Goal: Contribute content: Contribute content

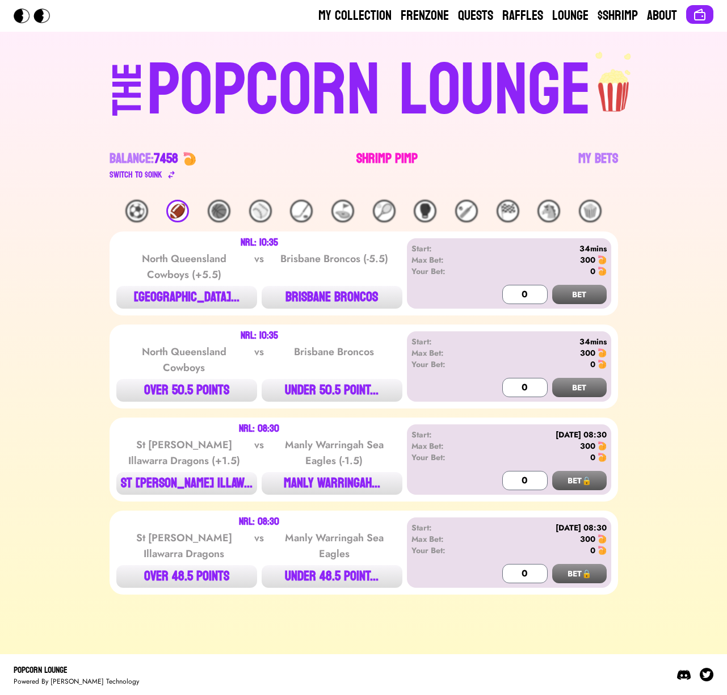
click at [380, 161] on link "Shrimp Pimp" at bounding box center [387, 166] width 61 height 32
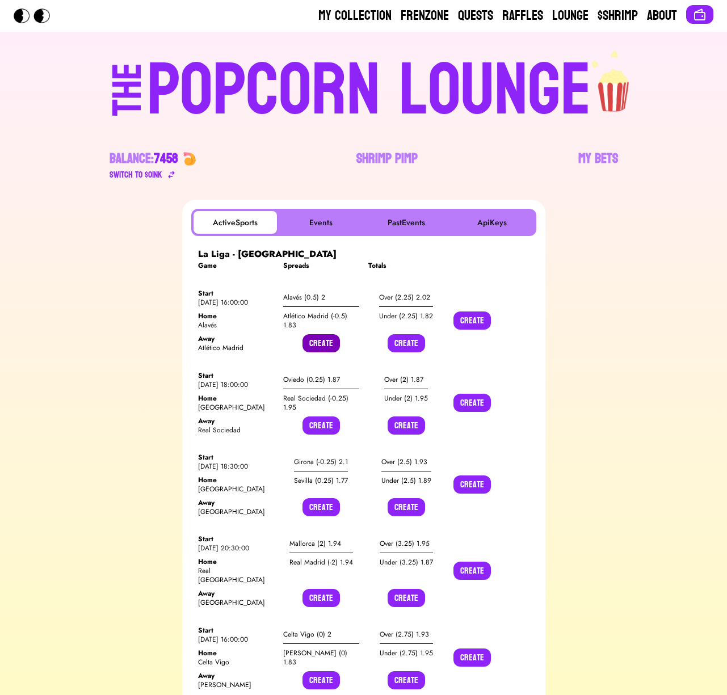
click at [328, 344] on button "Create" at bounding box center [321, 343] width 37 height 18
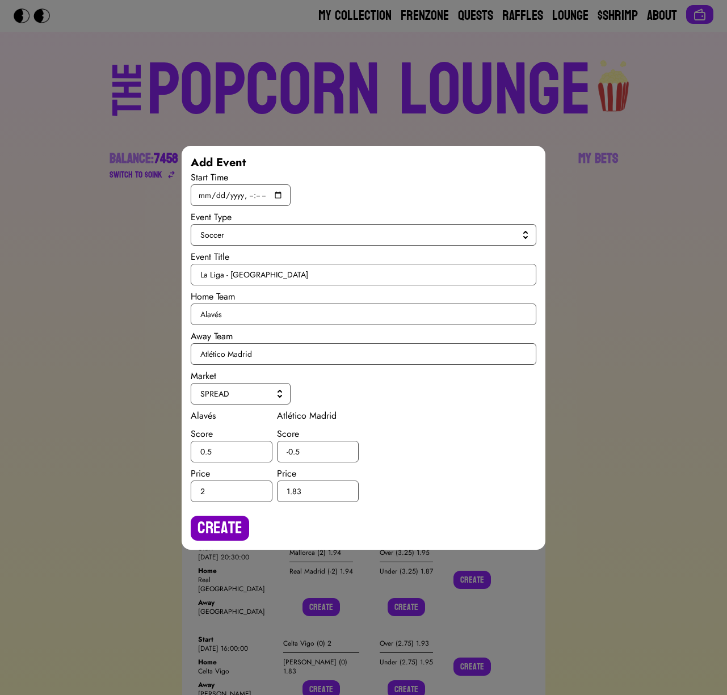
click at [241, 525] on button "Create" at bounding box center [220, 528] width 58 height 25
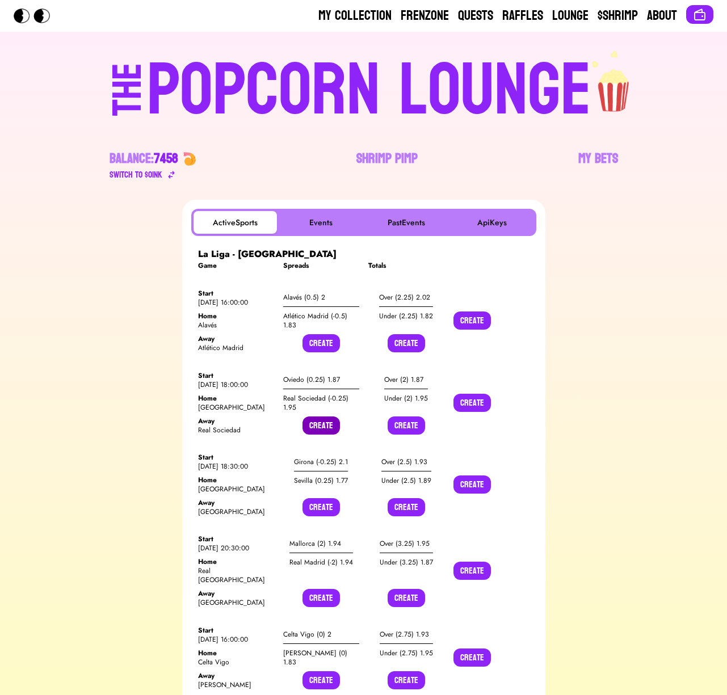
click at [319, 424] on button "Create" at bounding box center [321, 426] width 37 height 18
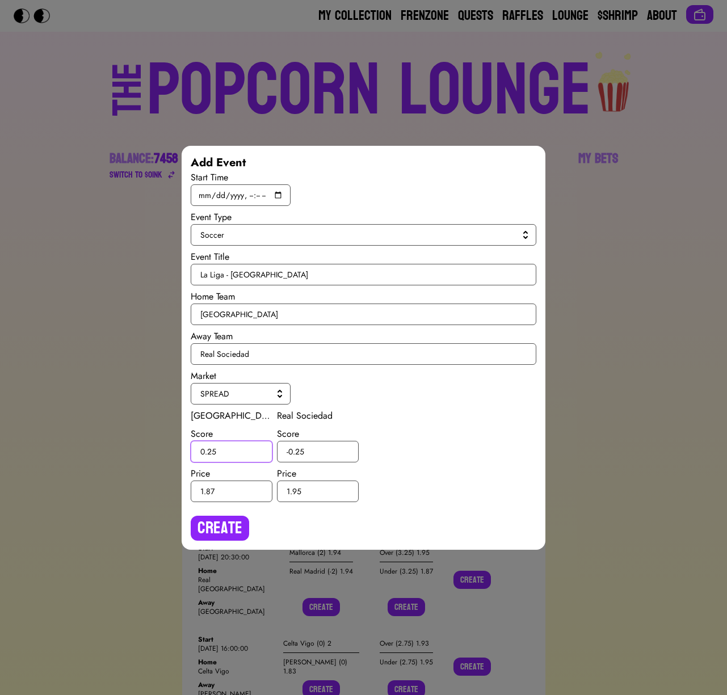
click at [211, 454] on input "0.25" at bounding box center [232, 452] width 82 height 22
type input "0.5"
click at [300, 450] on input "-0.25" at bounding box center [318, 452] width 82 height 22
type input "-0.5"
click at [222, 530] on button "Create" at bounding box center [220, 528] width 58 height 25
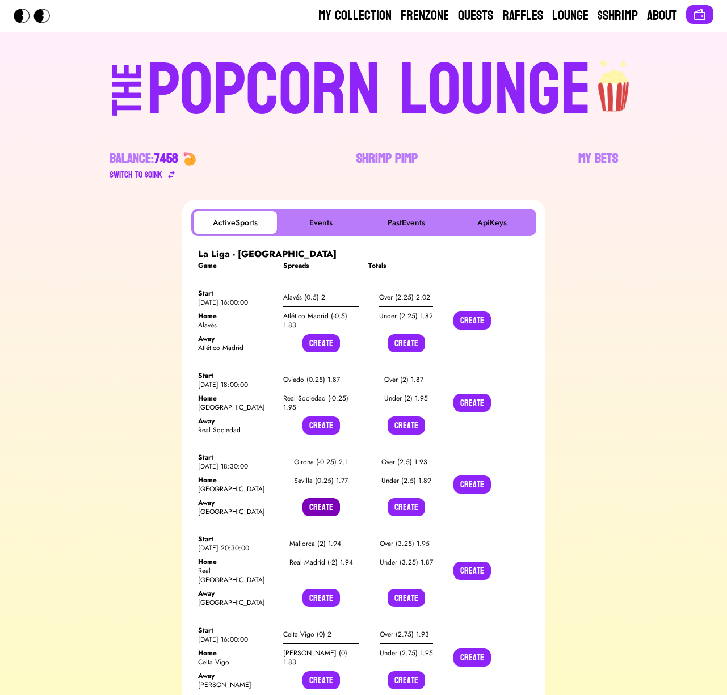
click at [315, 504] on button "Create" at bounding box center [321, 507] width 37 height 18
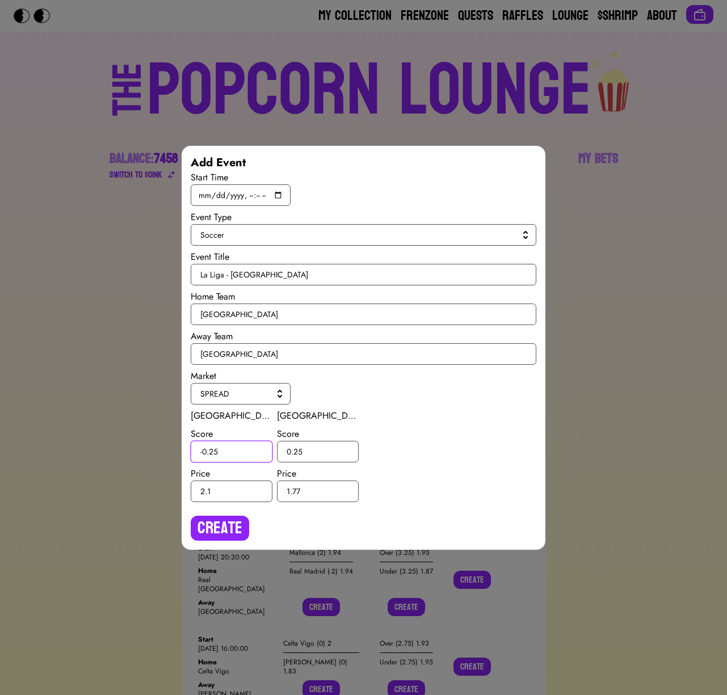
click at [213, 452] on input "-0.25" at bounding box center [232, 452] width 82 height 22
type input "-0.5"
click at [299, 450] on input "0.25" at bounding box center [318, 452] width 82 height 22
type input "0.5"
click at [233, 522] on button "Create" at bounding box center [220, 528] width 58 height 25
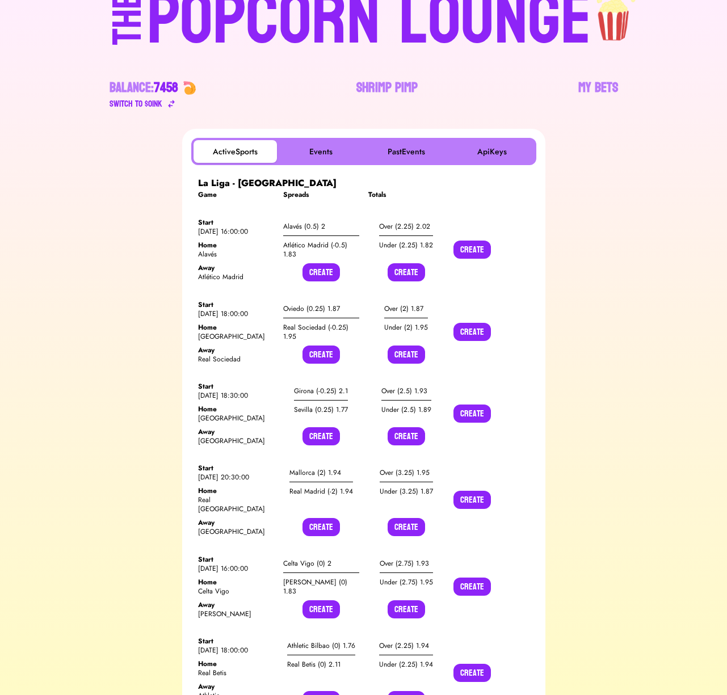
scroll to position [106, 0]
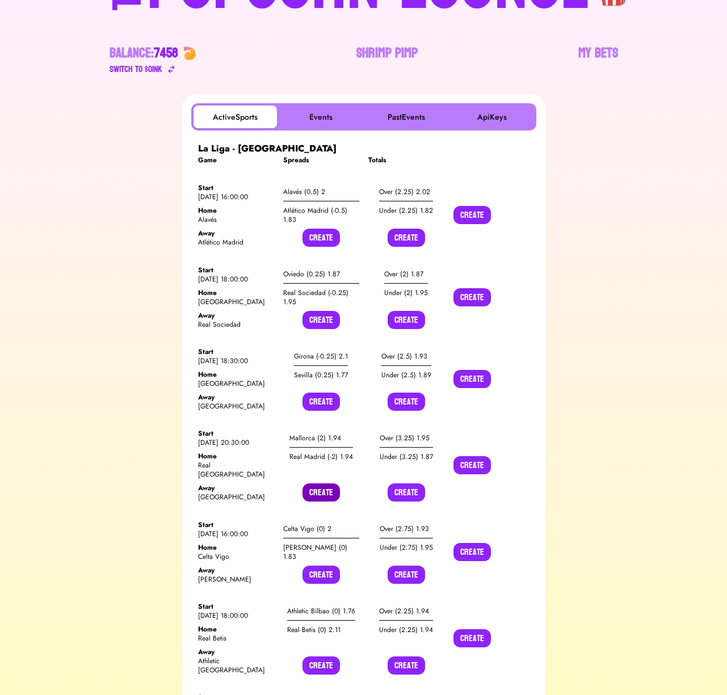
click at [314, 484] on button "Create" at bounding box center [321, 493] width 37 height 18
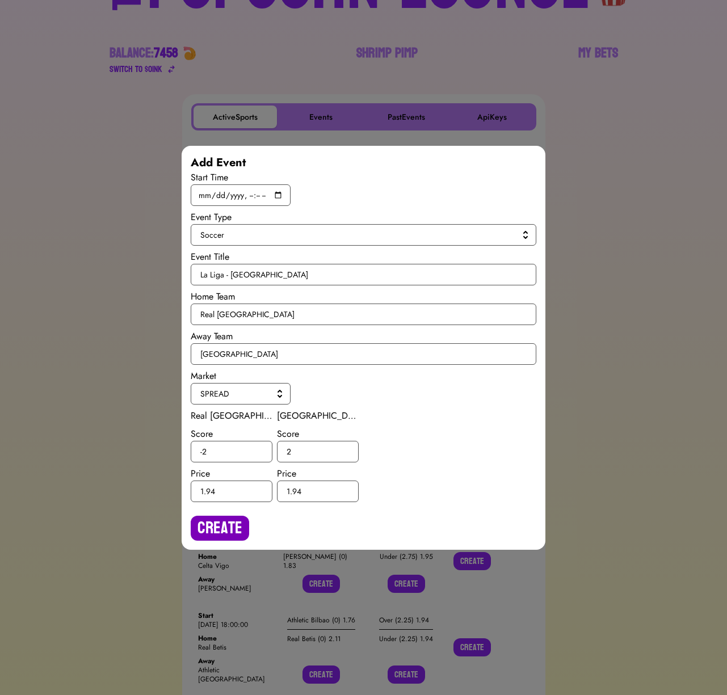
click at [216, 531] on button "Create" at bounding box center [220, 528] width 58 height 25
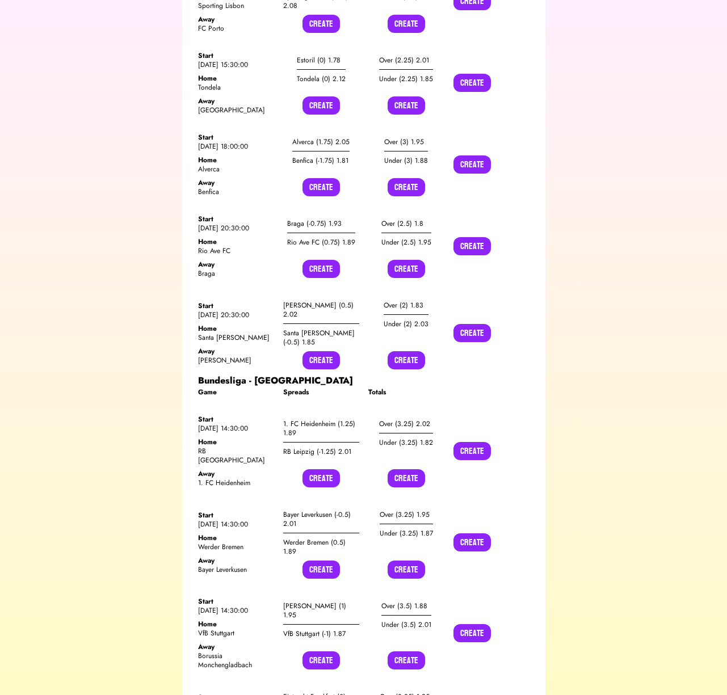
scroll to position [8922, 0]
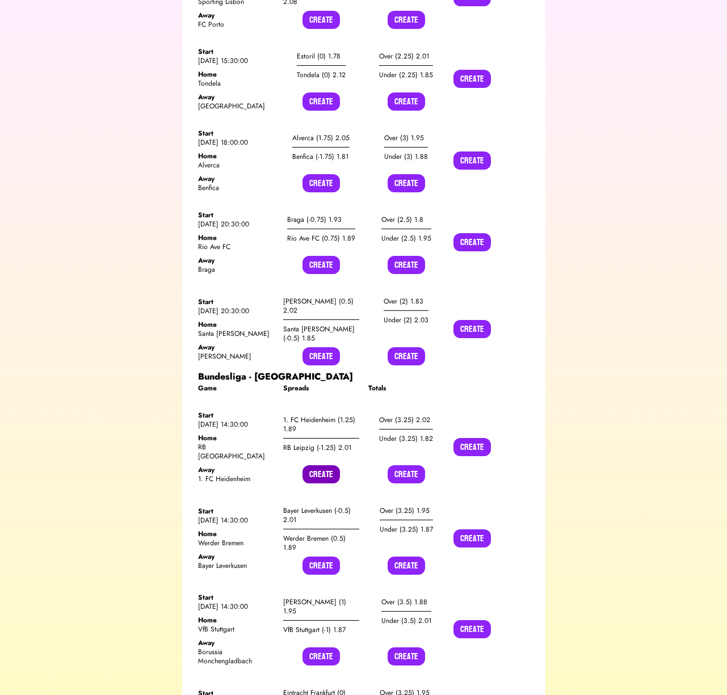
click at [322, 466] on button "Create" at bounding box center [321, 475] width 37 height 18
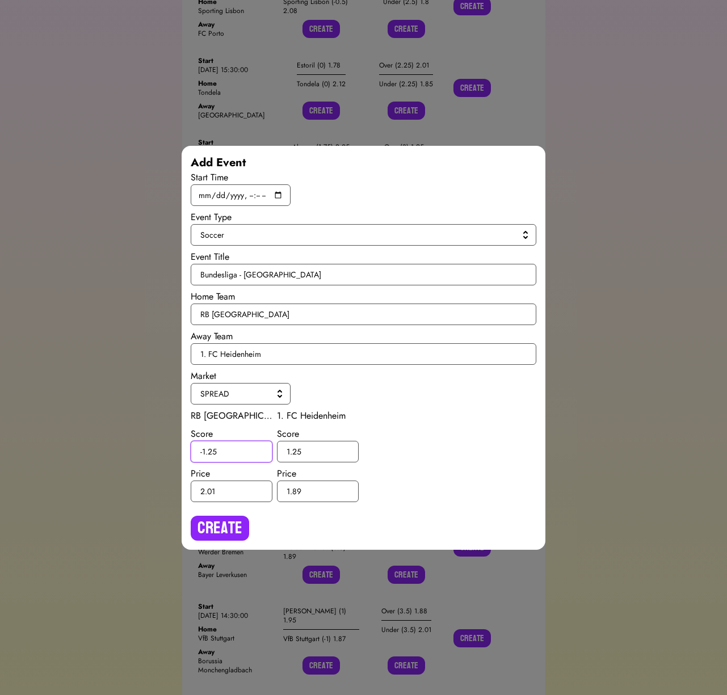
click at [212, 453] on input "-1.25" at bounding box center [232, 452] width 82 height 22
type input "-1.5"
click at [298, 449] on input "1.25" at bounding box center [318, 452] width 82 height 22
type input "1.5"
click at [227, 527] on button "Create" at bounding box center [220, 528] width 58 height 25
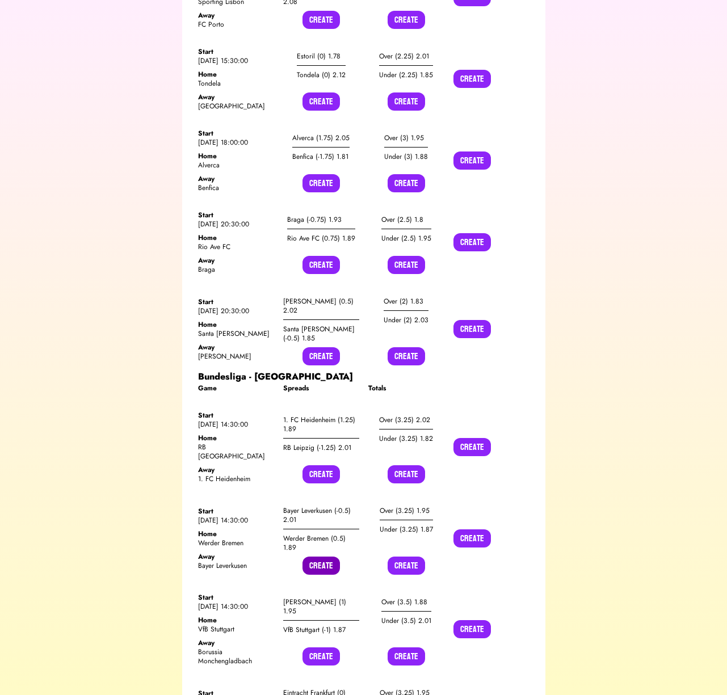
click at [315, 557] on button "Create" at bounding box center [321, 566] width 37 height 18
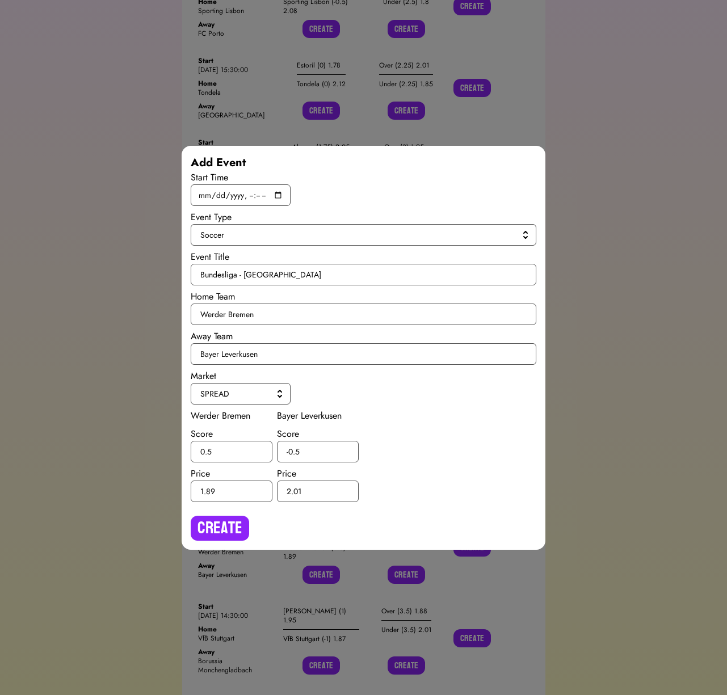
click at [214, 543] on div "Add Event Start Time Event Type Soccer Event Title Bundesliga - [GEOGRAPHIC_DAT…" at bounding box center [364, 348] width 364 height 404
click at [217, 532] on button "Create" at bounding box center [220, 528] width 58 height 25
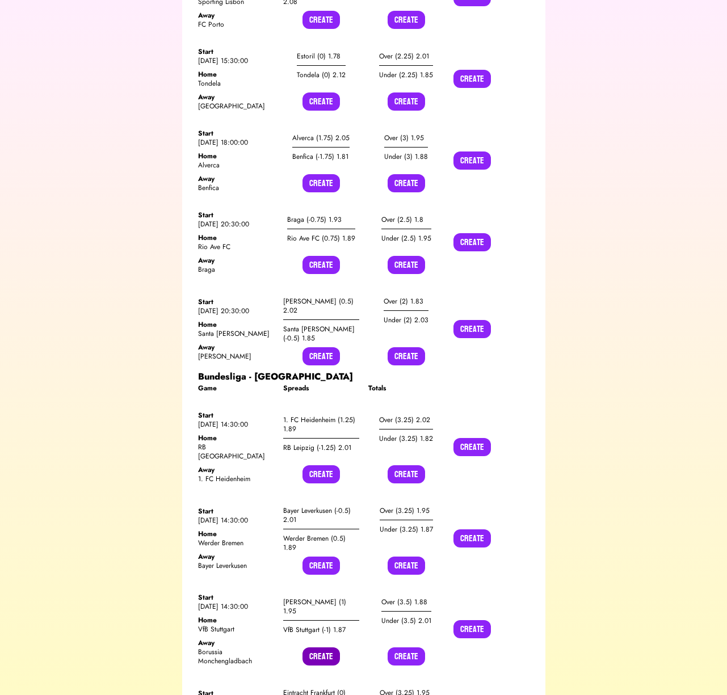
click at [316, 648] on button "Create" at bounding box center [321, 657] width 37 height 18
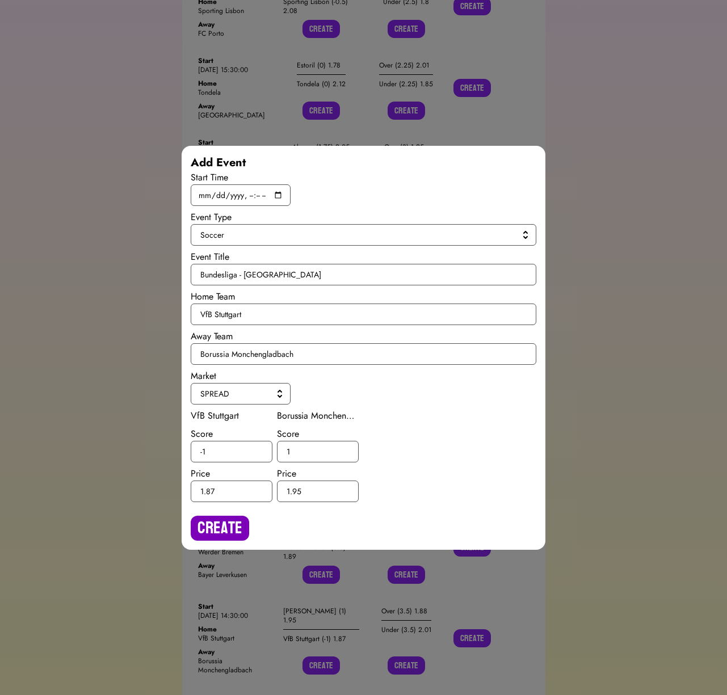
click at [224, 516] on button "Create" at bounding box center [220, 528] width 58 height 25
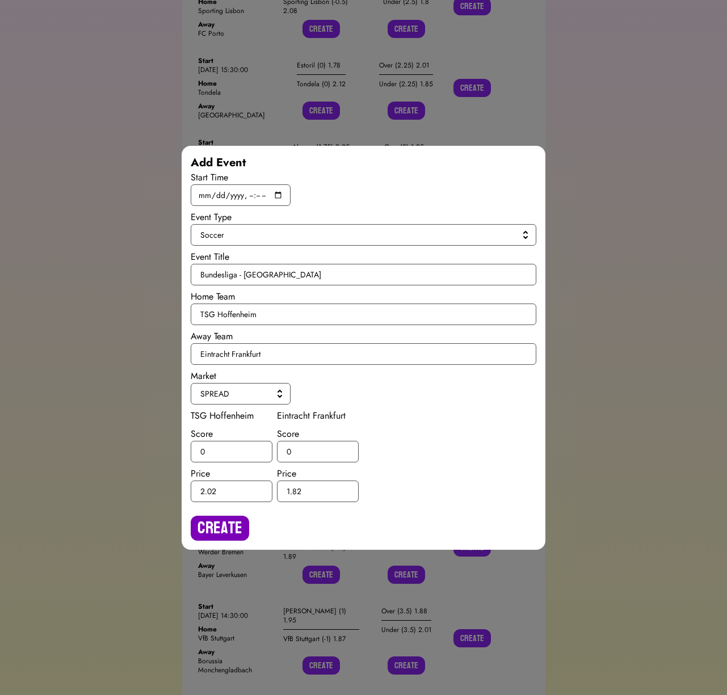
click at [230, 529] on button "Create" at bounding box center [220, 528] width 58 height 25
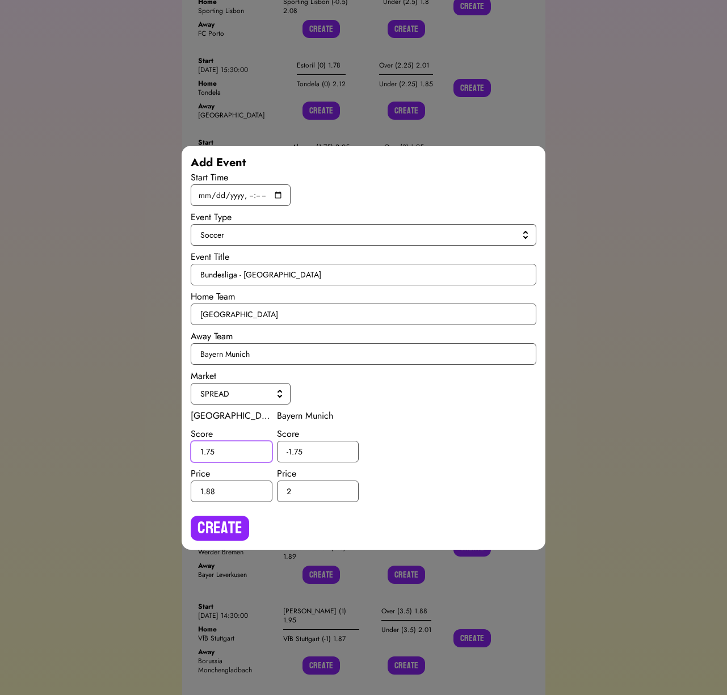
click at [212, 452] on input "1.75" at bounding box center [232, 452] width 82 height 22
type input "1.5"
click at [297, 449] on input "-1.75" at bounding box center [318, 452] width 82 height 22
type input "-1.5"
click at [237, 511] on div "Create" at bounding box center [364, 524] width 346 height 34
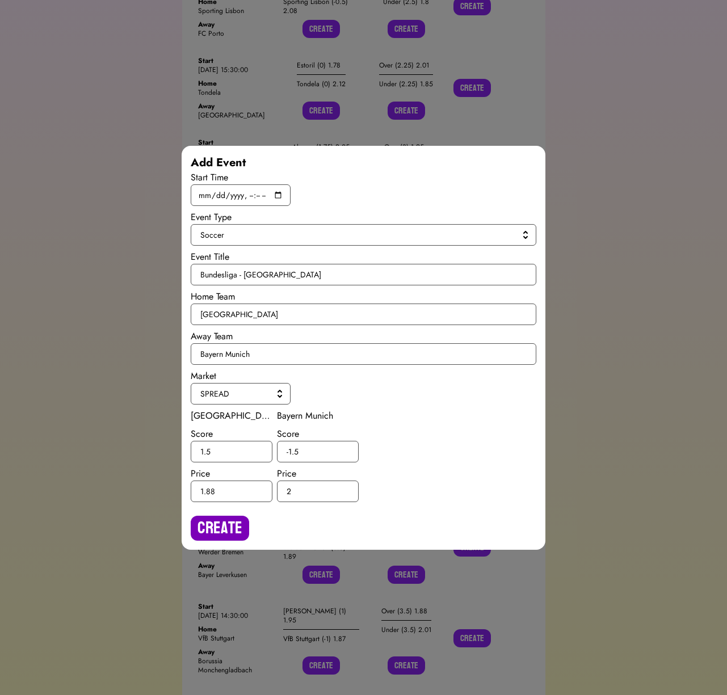
click at [227, 523] on button "Create" at bounding box center [220, 528] width 58 height 25
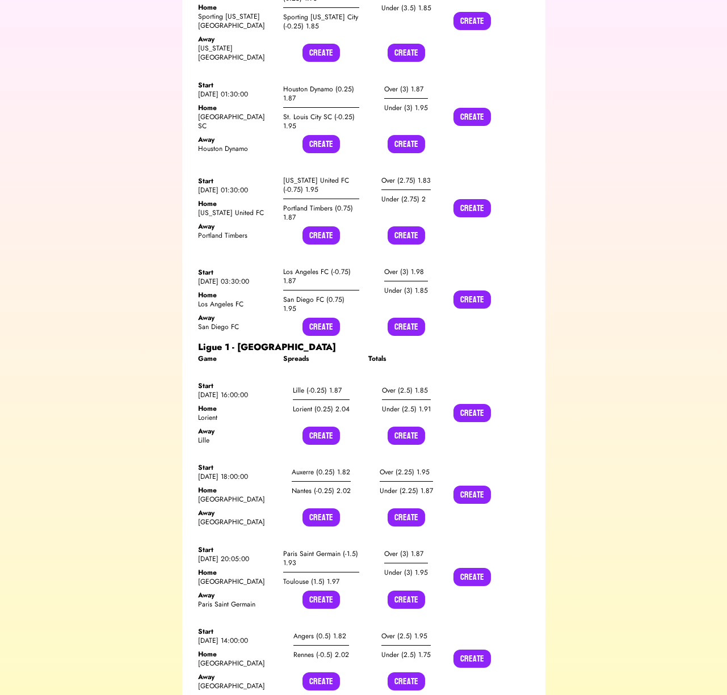
scroll to position [13077, 0]
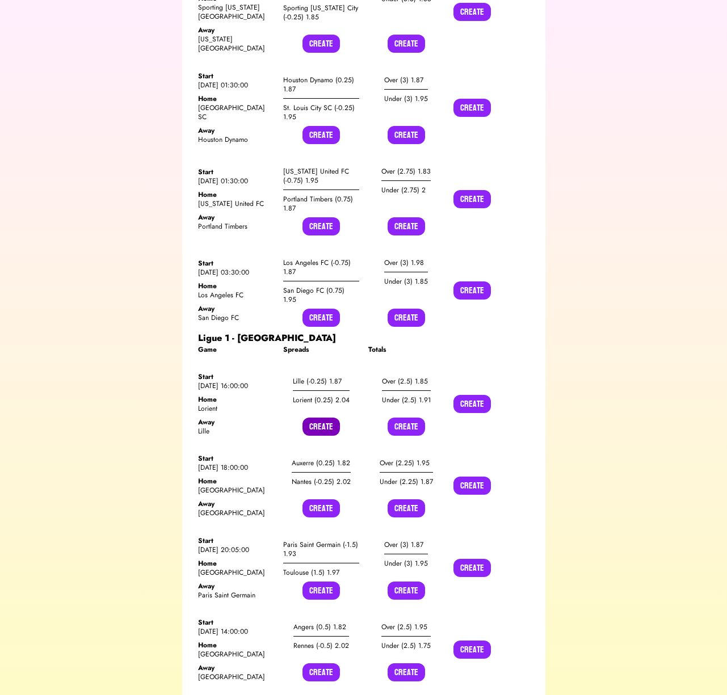
click at [315, 418] on button "Create" at bounding box center [321, 427] width 37 height 18
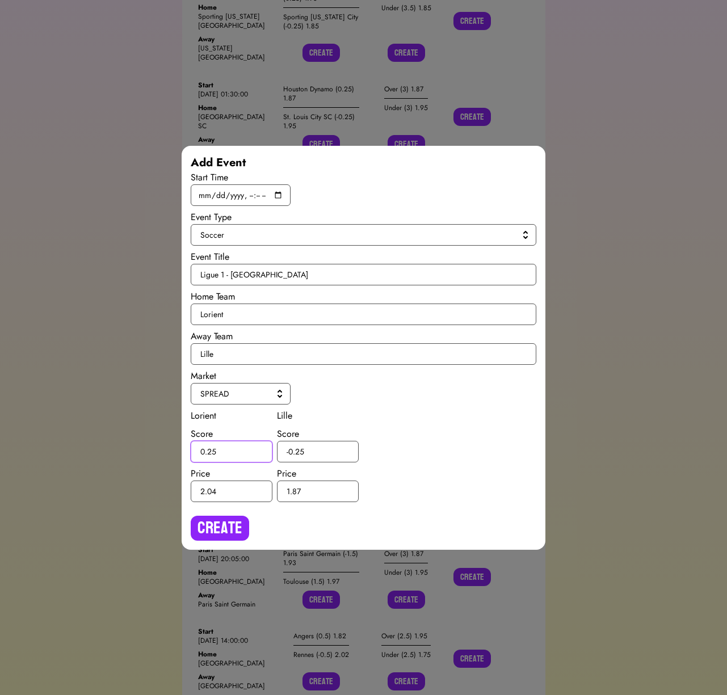
click at [212, 449] on input "0.25" at bounding box center [232, 452] width 82 height 22
type input "0.5"
click at [300, 450] on input "-0.25" at bounding box center [318, 452] width 82 height 22
type input "-0.5"
click at [241, 519] on button "Create" at bounding box center [220, 528] width 58 height 25
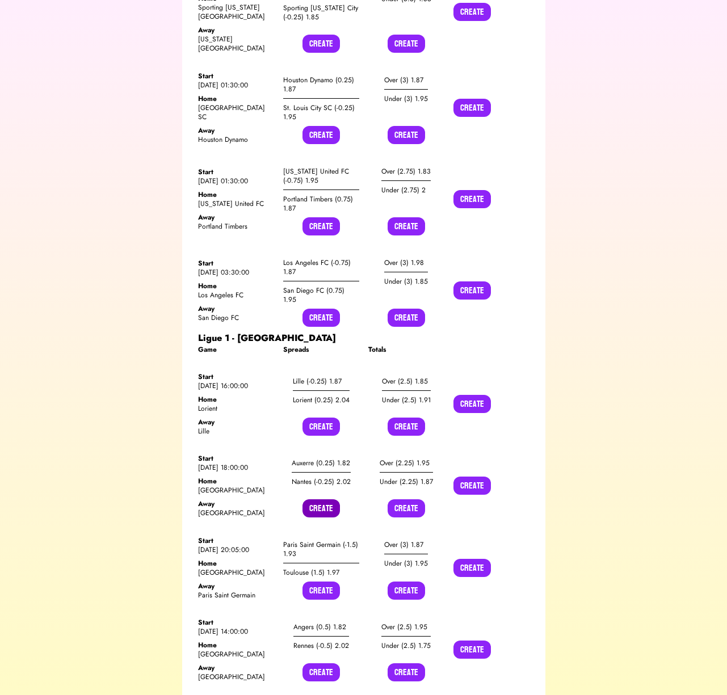
click at [315, 500] on button "Create" at bounding box center [321, 509] width 37 height 18
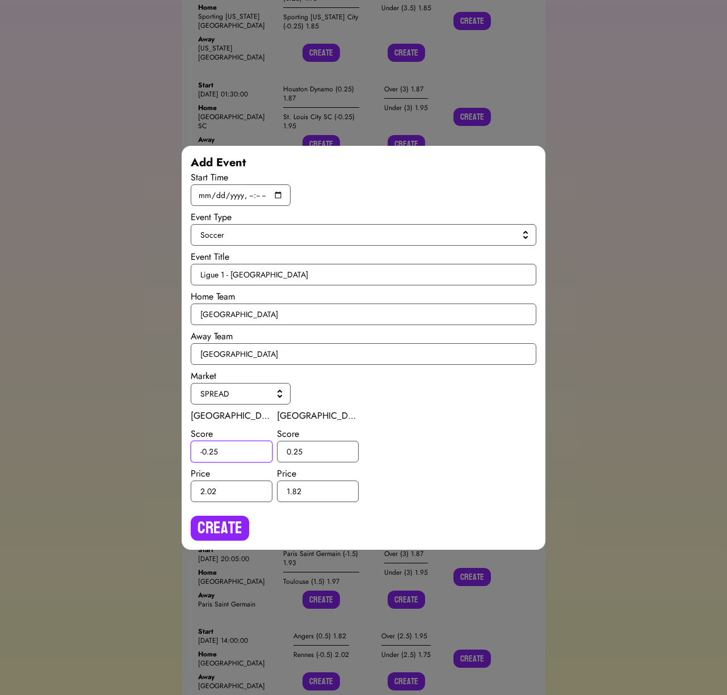
click at [213, 449] on input "-0.25" at bounding box center [232, 452] width 82 height 22
type input "-0.5"
click at [299, 451] on input "0.25" at bounding box center [318, 452] width 82 height 22
type input "0.5"
click at [241, 517] on button "Create" at bounding box center [220, 528] width 58 height 25
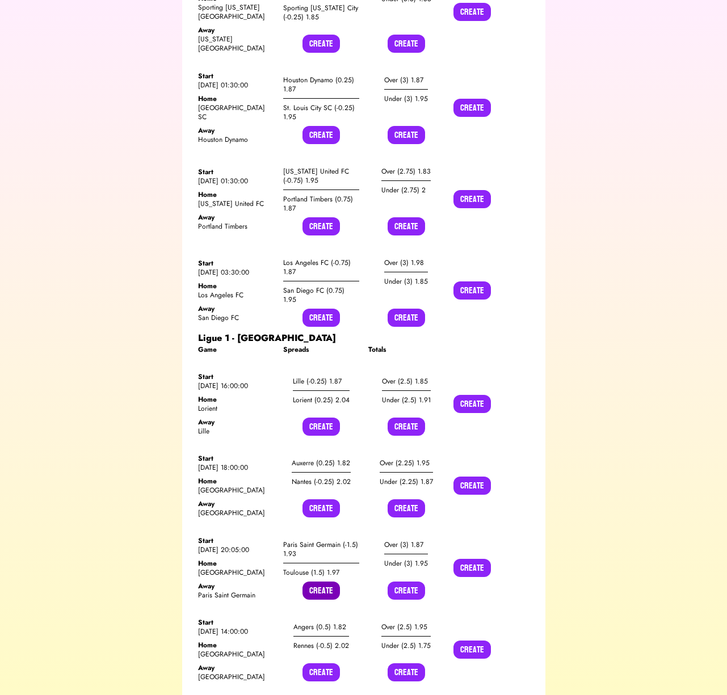
click at [321, 582] on button "Create" at bounding box center [321, 591] width 37 height 18
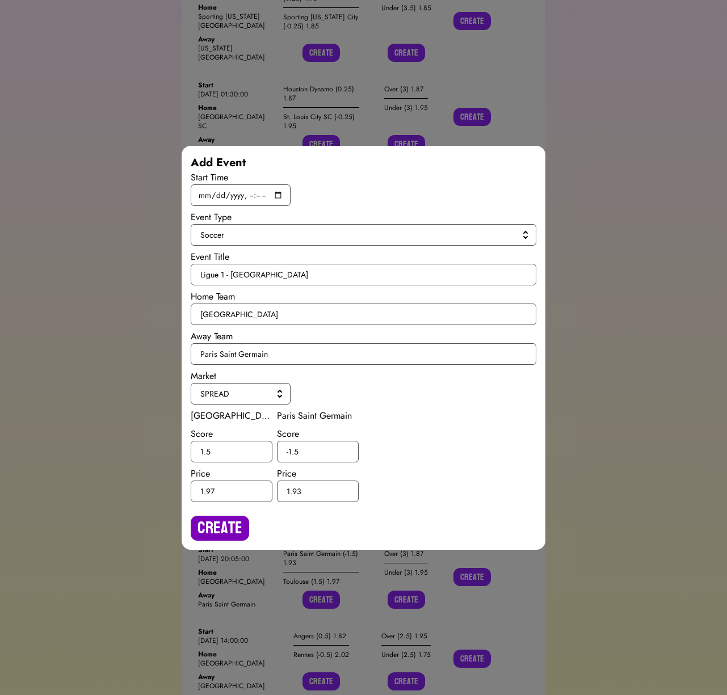
click at [205, 518] on button "Create" at bounding box center [220, 528] width 58 height 25
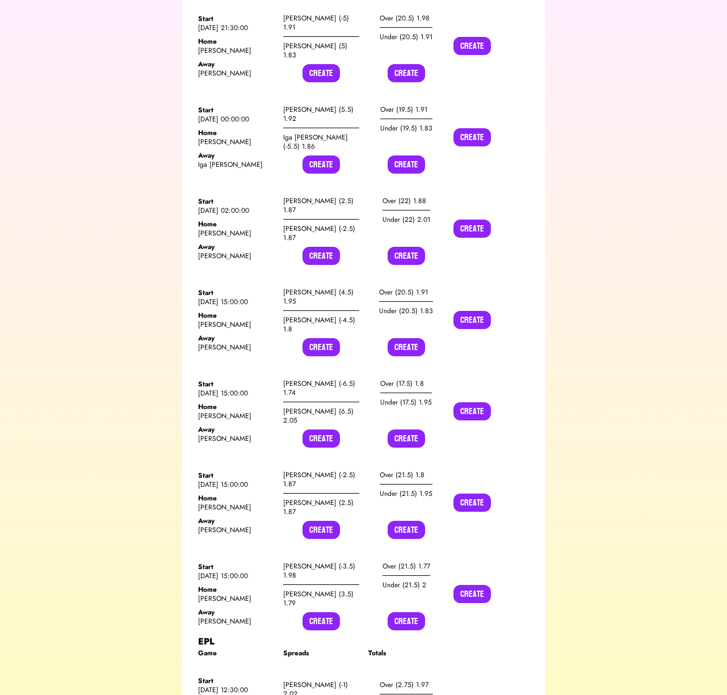
scroll to position [14582, 0]
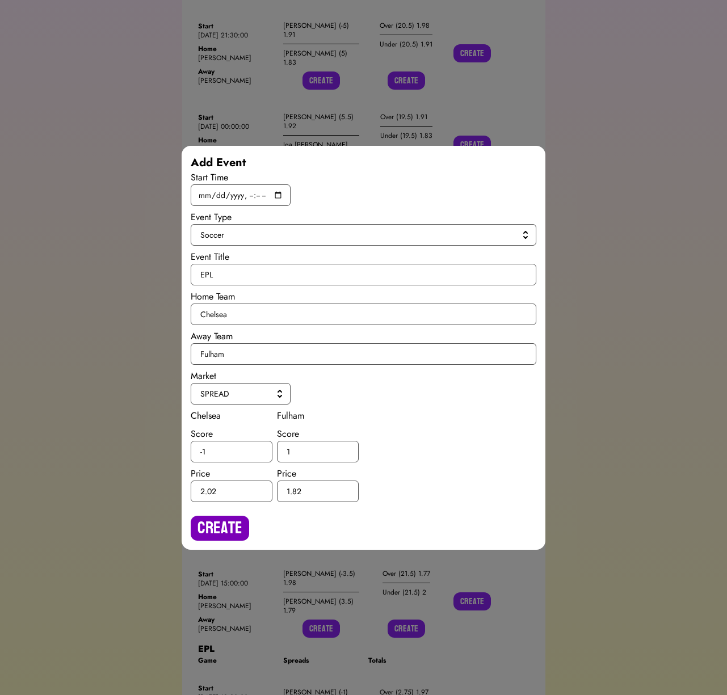
click at [219, 519] on button "Create" at bounding box center [220, 528] width 58 height 25
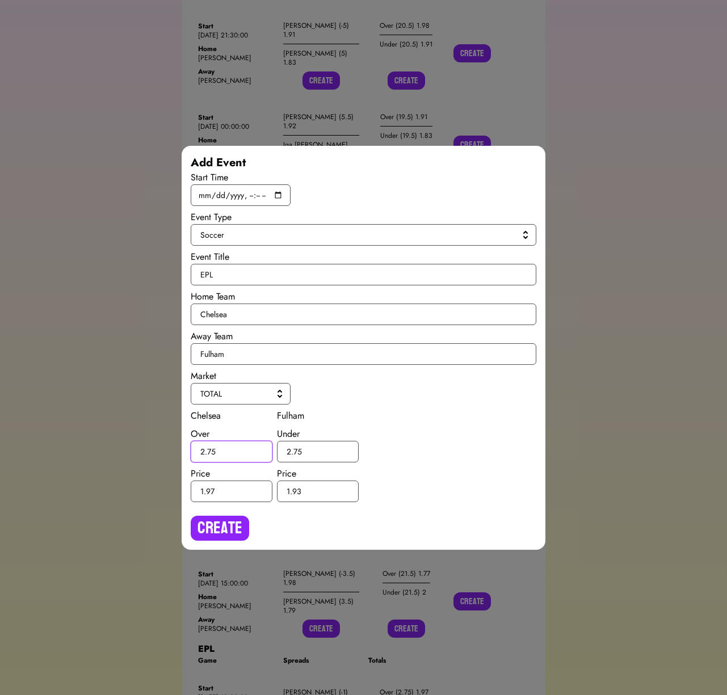
click at [212, 450] on input "2.75" at bounding box center [232, 452] width 82 height 22
type input "2.5"
click at [297, 449] on input "2.75" at bounding box center [318, 452] width 82 height 22
type input "2.5"
click at [232, 519] on button "Create" at bounding box center [220, 528] width 58 height 25
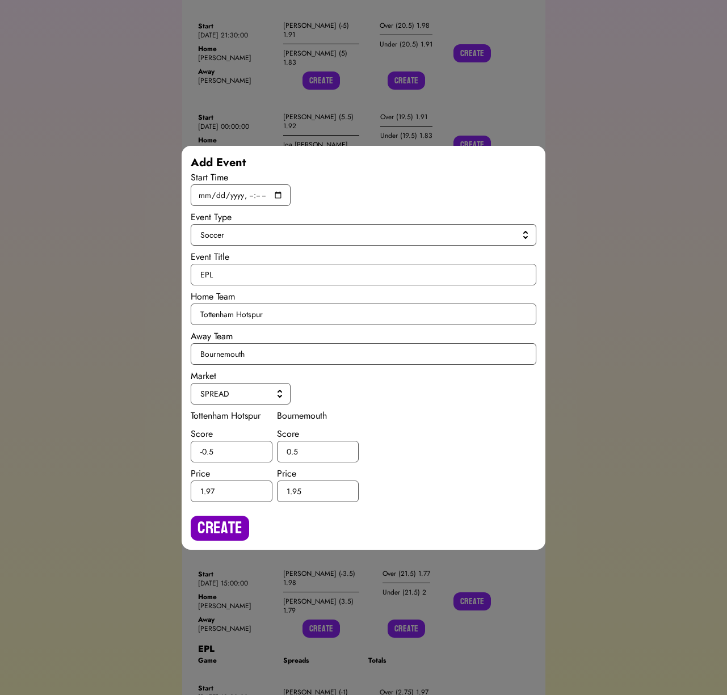
click at [233, 517] on button "Create" at bounding box center [220, 528] width 58 height 25
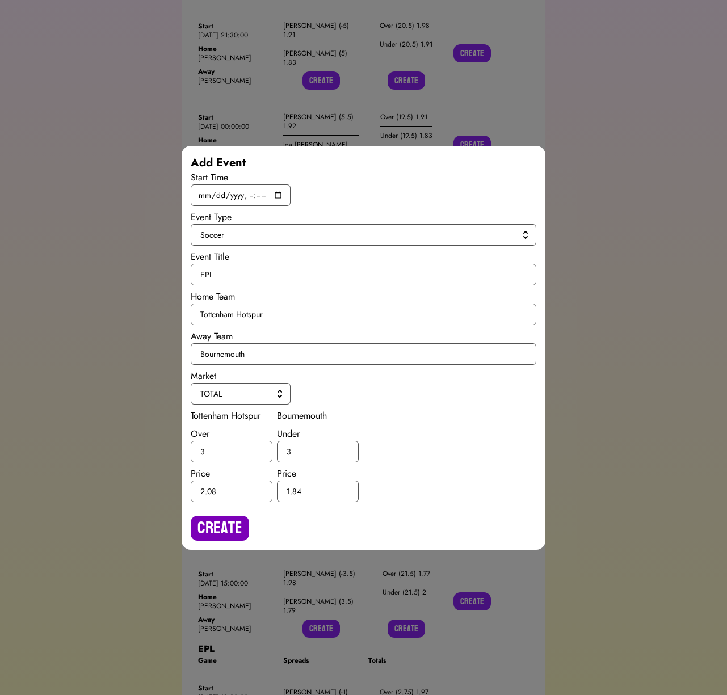
click at [232, 519] on button "Create" at bounding box center [220, 528] width 58 height 25
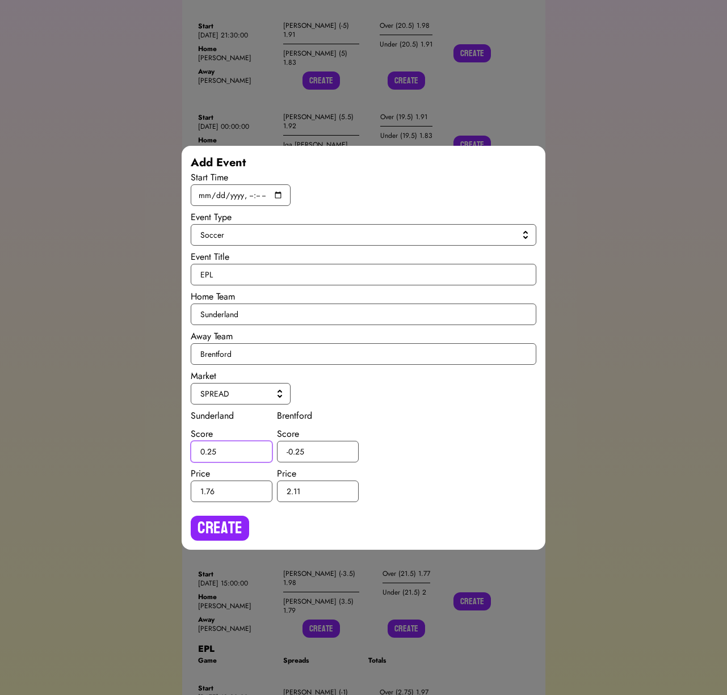
click at [213, 449] on input "0.25" at bounding box center [232, 452] width 82 height 22
type input "0.5"
click at [299, 450] on input "-0.25" at bounding box center [318, 452] width 82 height 22
type input "-0.5"
click at [237, 518] on button "Create" at bounding box center [220, 528] width 58 height 25
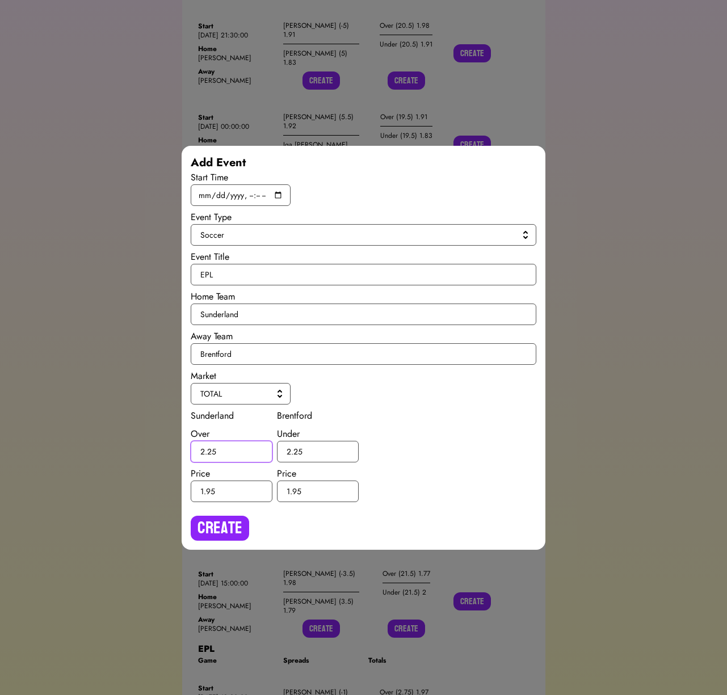
click at [211, 452] on input "2.25" at bounding box center [232, 452] width 82 height 22
type input "2.5"
click at [297, 451] on input "2.25" at bounding box center [318, 452] width 82 height 22
type input "2.5"
click at [239, 530] on button "Create" at bounding box center [220, 528] width 58 height 25
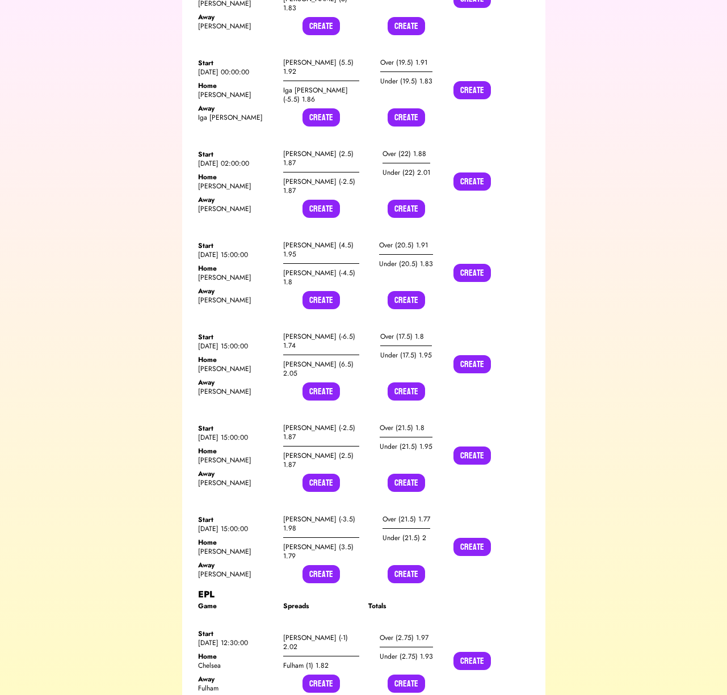
scroll to position [14645, 0]
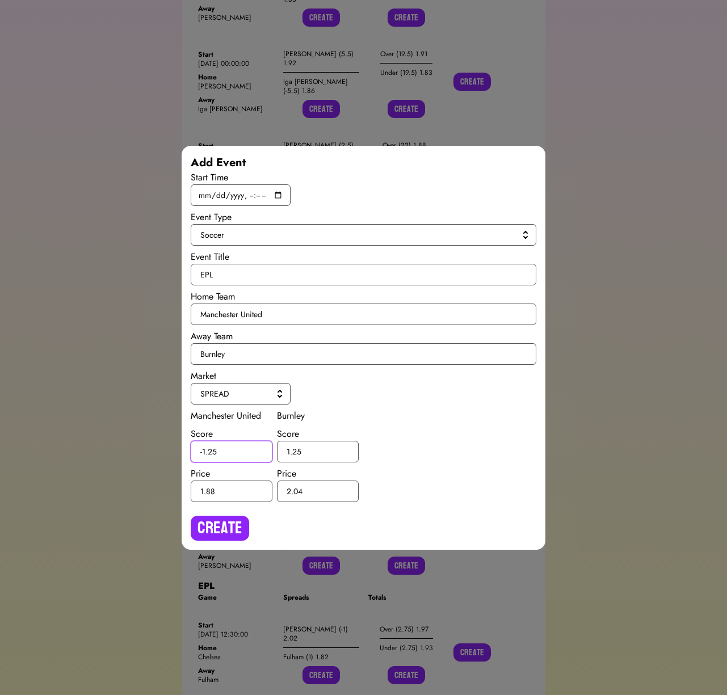
click at [213, 452] on input "-1.25" at bounding box center [232, 452] width 82 height 22
type input "-1.5"
click at [298, 452] on input "1.25" at bounding box center [318, 452] width 82 height 22
type input "1.5"
click at [238, 534] on button "Create" at bounding box center [220, 528] width 58 height 25
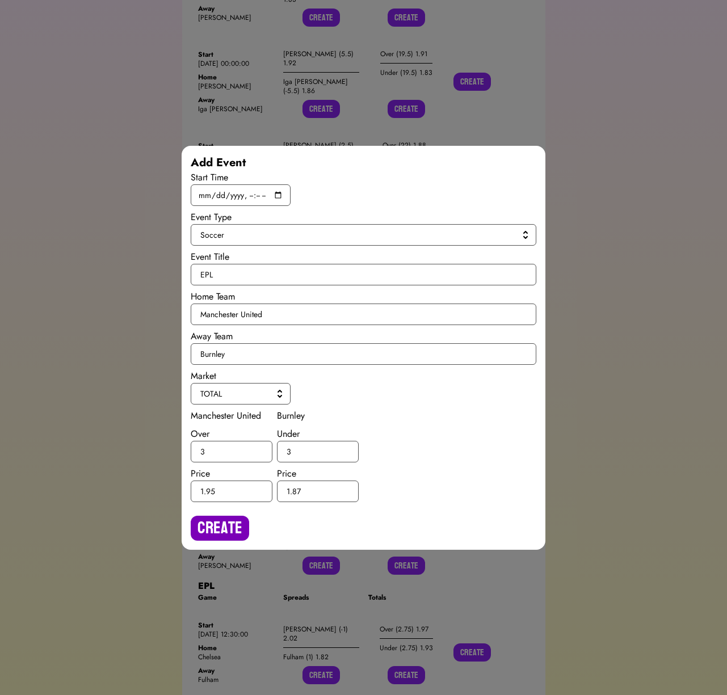
click at [219, 533] on button "Create" at bounding box center [220, 528] width 58 height 25
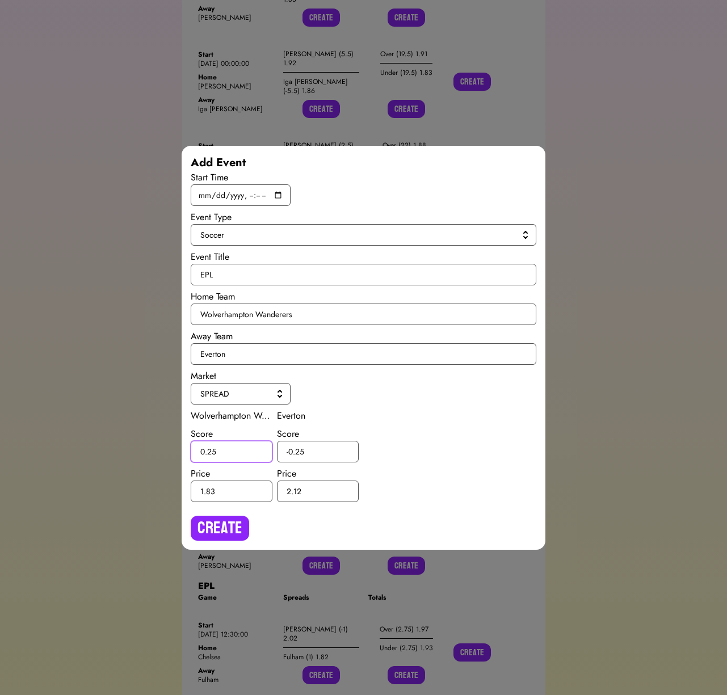
click at [211, 452] on input "0.25" at bounding box center [232, 452] width 82 height 22
type input "0.5"
click at [301, 450] on input "-0.25" at bounding box center [318, 452] width 82 height 22
type input "-0.5"
click at [234, 521] on button "Create" at bounding box center [220, 528] width 58 height 25
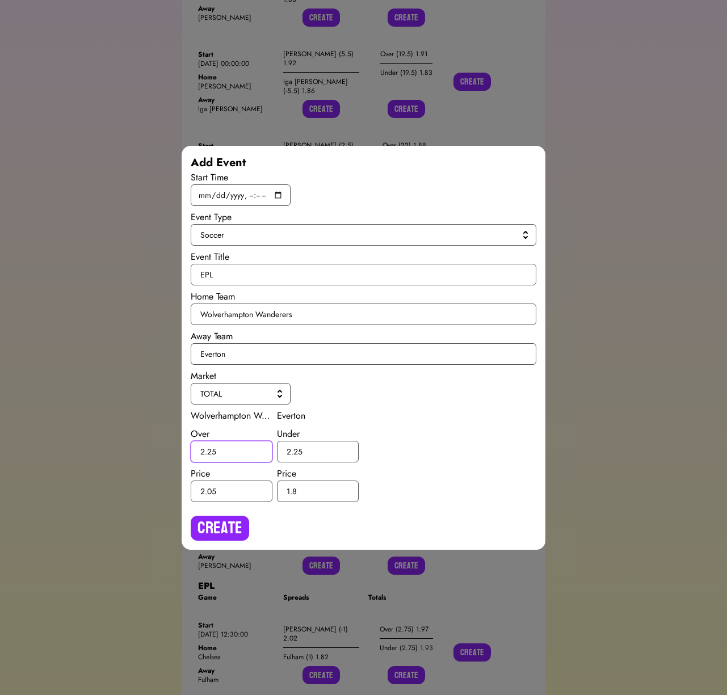
click at [210, 451] on input "2.25" at bounding box center [232, 452] width 82 height 22
type input "2.5"
click at [299, 452] on input "2.25" at bounding box center [318, 452] width 82 height 22
type input "2.5"
click at [248, 518] on div "Create" at bounding box center [364, 524] width 346 height 34
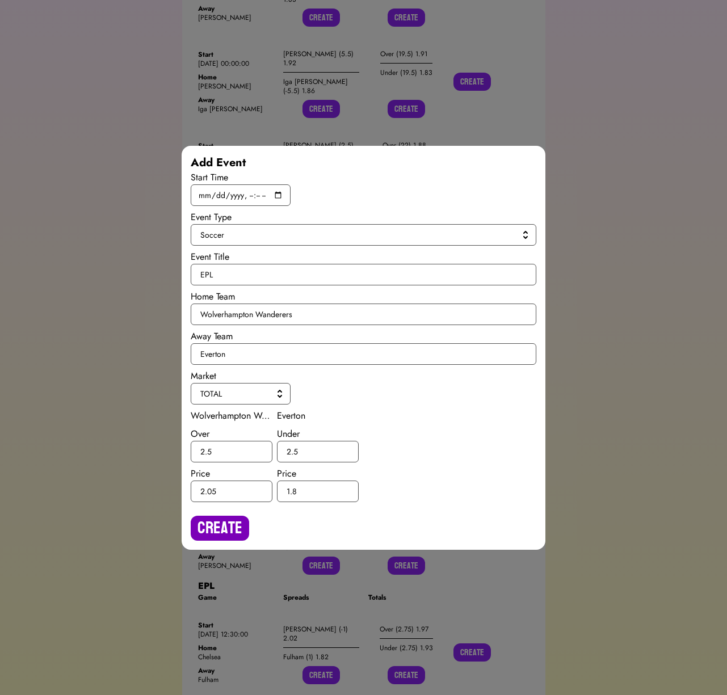
click at [240, 516] on button "Create" at bounding box center [220, 528] width 58 height 25
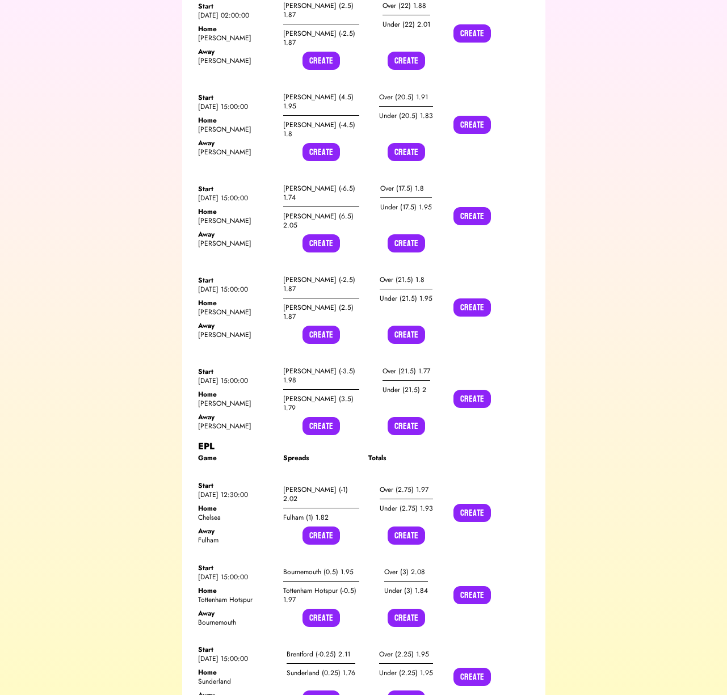
scroll to position [14789, 0]
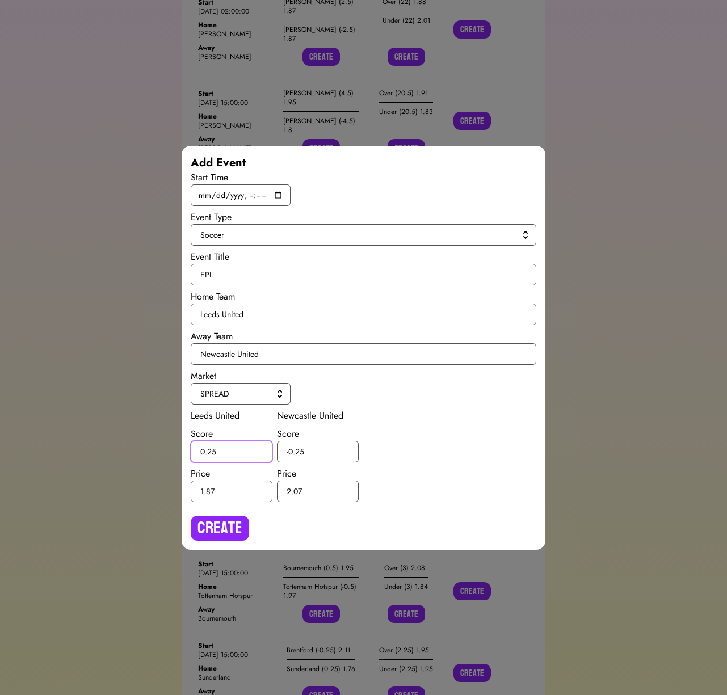
click at [212, 453] on input "0.25" at bounding box center [232, 452] width 82 height 22
type input "0.5"
click at [299, 451] on input "-0.25" at bounding box center [318, 452] width 82 height 22
type input "-0.5"
click at [233, 523] on button "Create" at bounding box center [220, 528] width 58 height 25
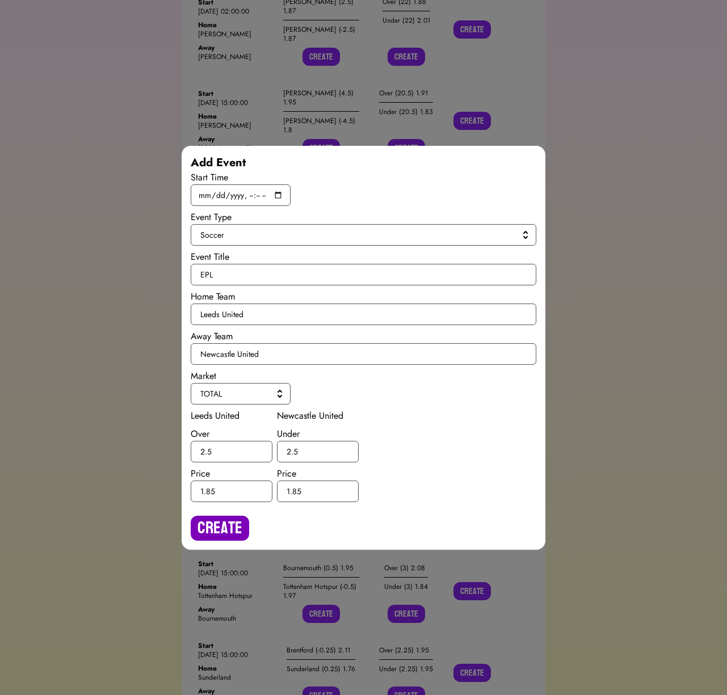
click at [215, 521] on button "Create" at bounding box center [220, 528] width 58 height 25
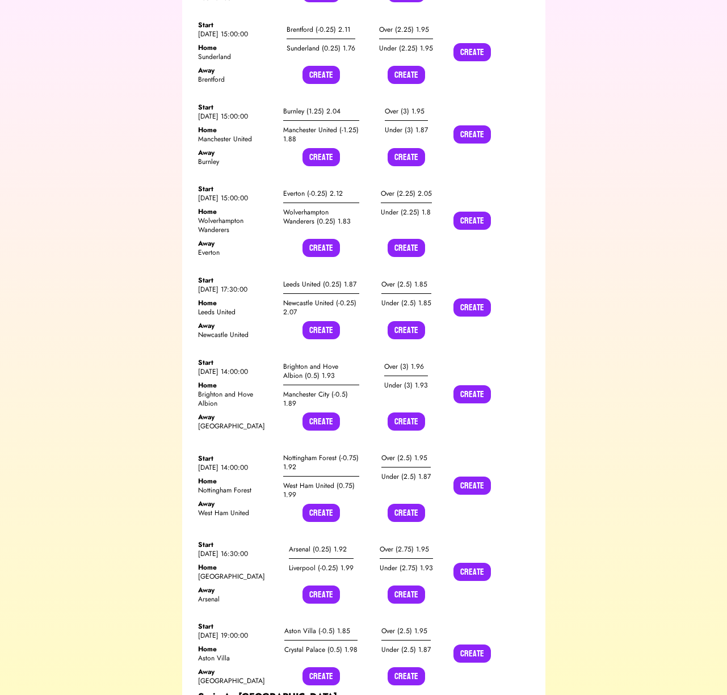
scroll to position [15427, 0]
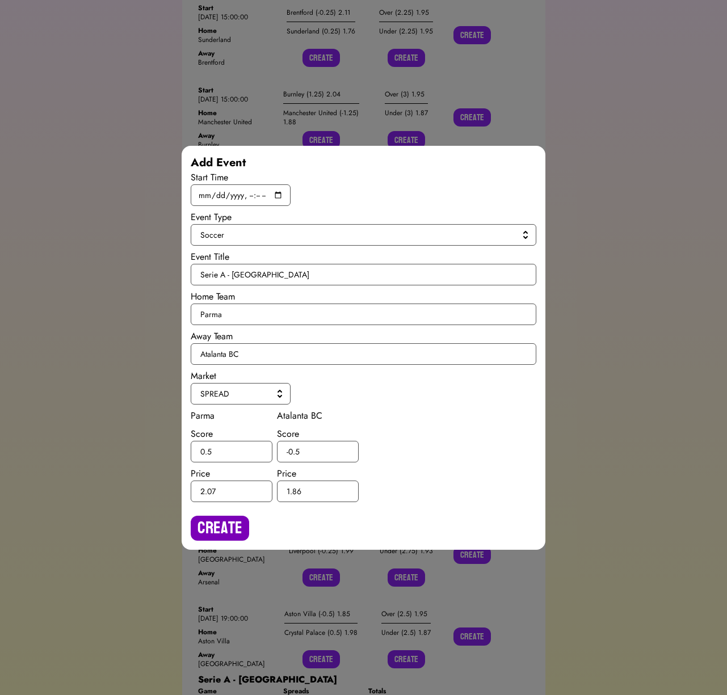
click at [216, 518] on button "Create" at bounding box center [220, 528] width 58 height 25
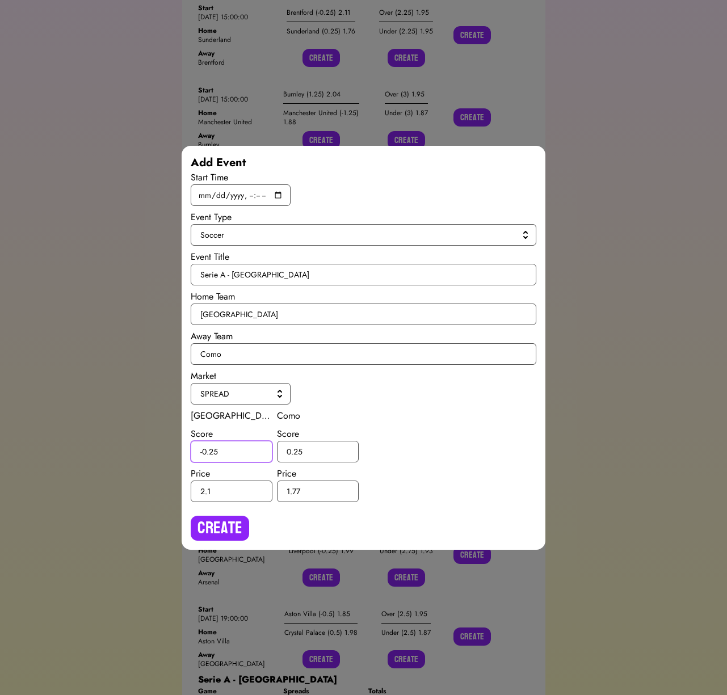
click at [215, 450] on input "-0.25" at bounding box center [232, 452] width 82 height 22
type input "-0.5"
click at [297, 450] on input "0.25" at bounding box center [318, 452] width 82 height 22
type input "0.5"
click at [231, 537] on button "Create" at bounding box center [220, 528] width 58 height 25
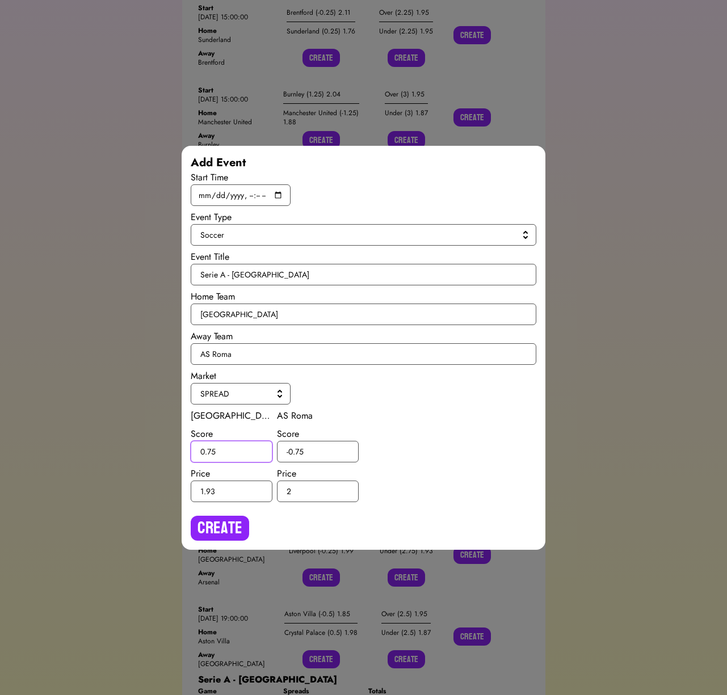
click at [212, 451] on input "0.75" at bounding box center [232, 452] width 82 height 22
type input "0.5"
click at [298, 449] on input "-0.75" at bounding box center [318, 452] width 82 height 22
type input "-0.5"
click at [235, 530] on button "Create" at bounding box center [220, 528] width 58 height 25
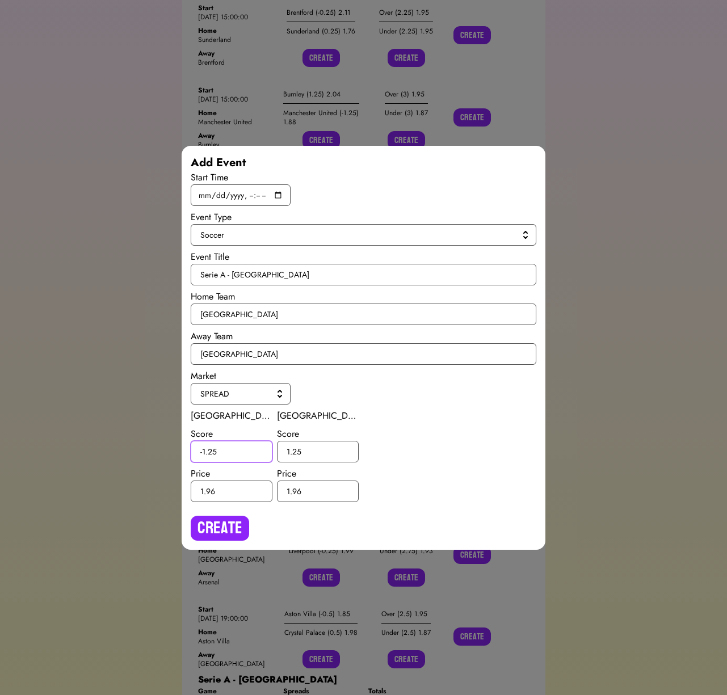
click at [212, 451] on input "-1.25" at bounding box center [232, 452] width 82 height 22
type input "-1.5"
click at [296, 451] on input "1.25" at bounding box center [318, 452] width 82 height 22
type input "1.5"
click at [238, 517] on button "Create" at bounding box center [220, 528] width 58 height 25
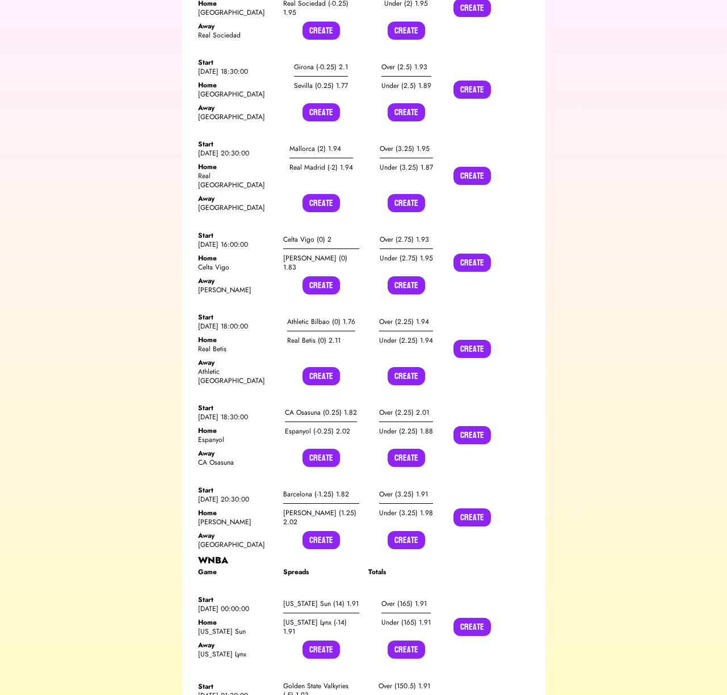
scroll to position [0, 0]
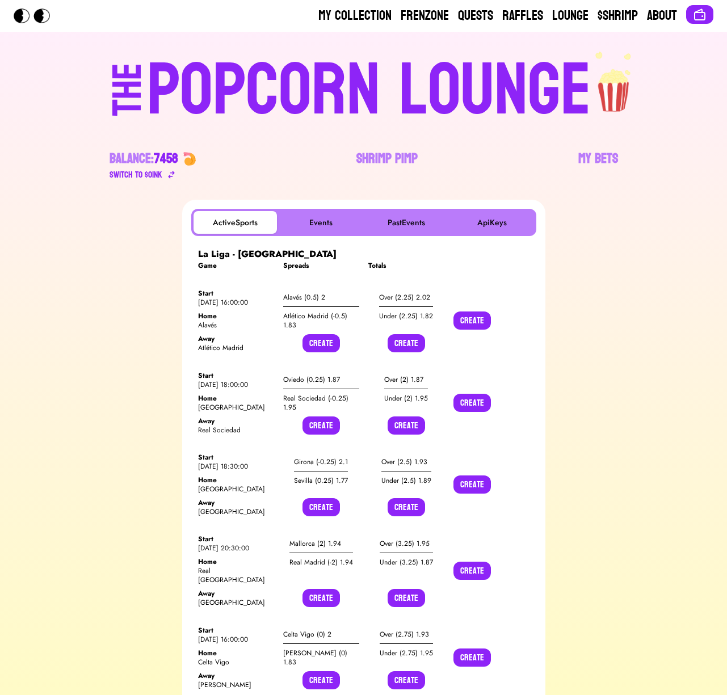
click at [330, 88] on div "POPCORN LOUNGE" at bounding box center [369, 91] width 445 height 73
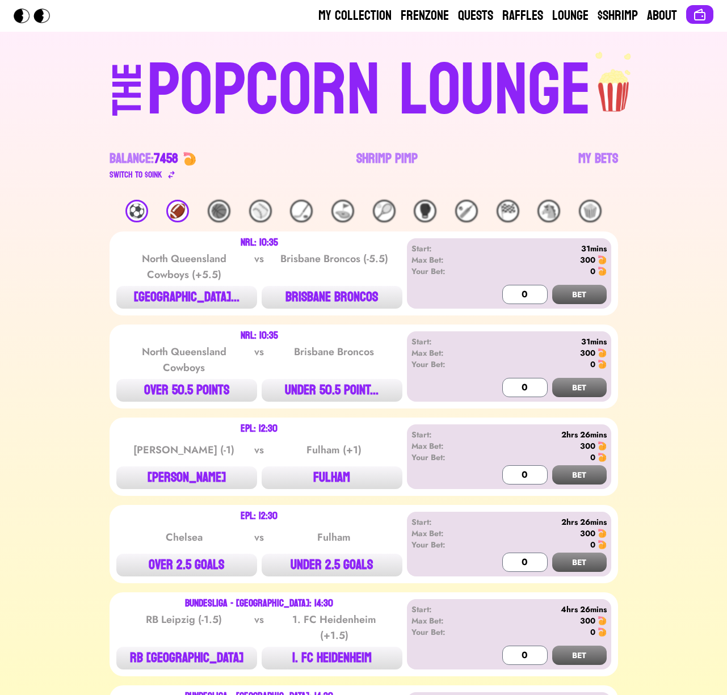
click at [137, 216] on div "⚽️" at bounding box center [136, 211] width 23 height 23
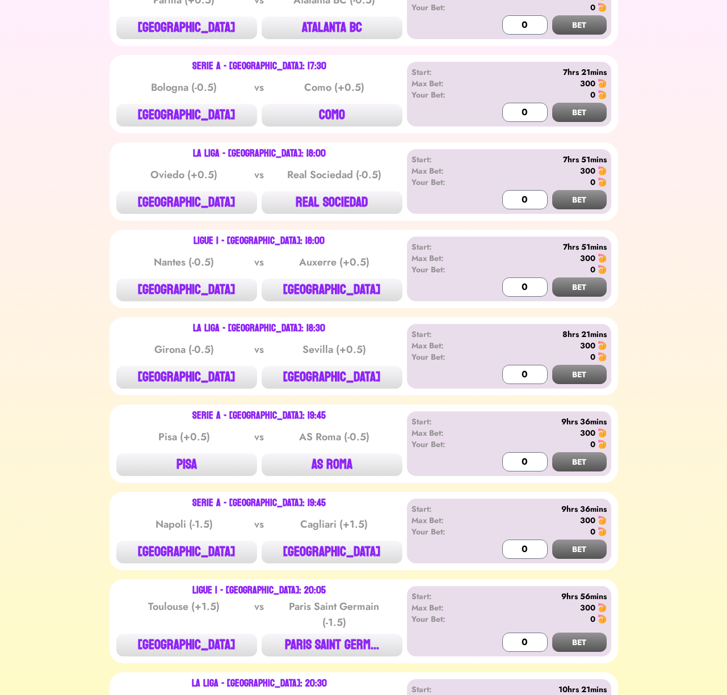
scroll to position [2053, 0]
